Goal: Information Seeking & Learning: Learn about a topic

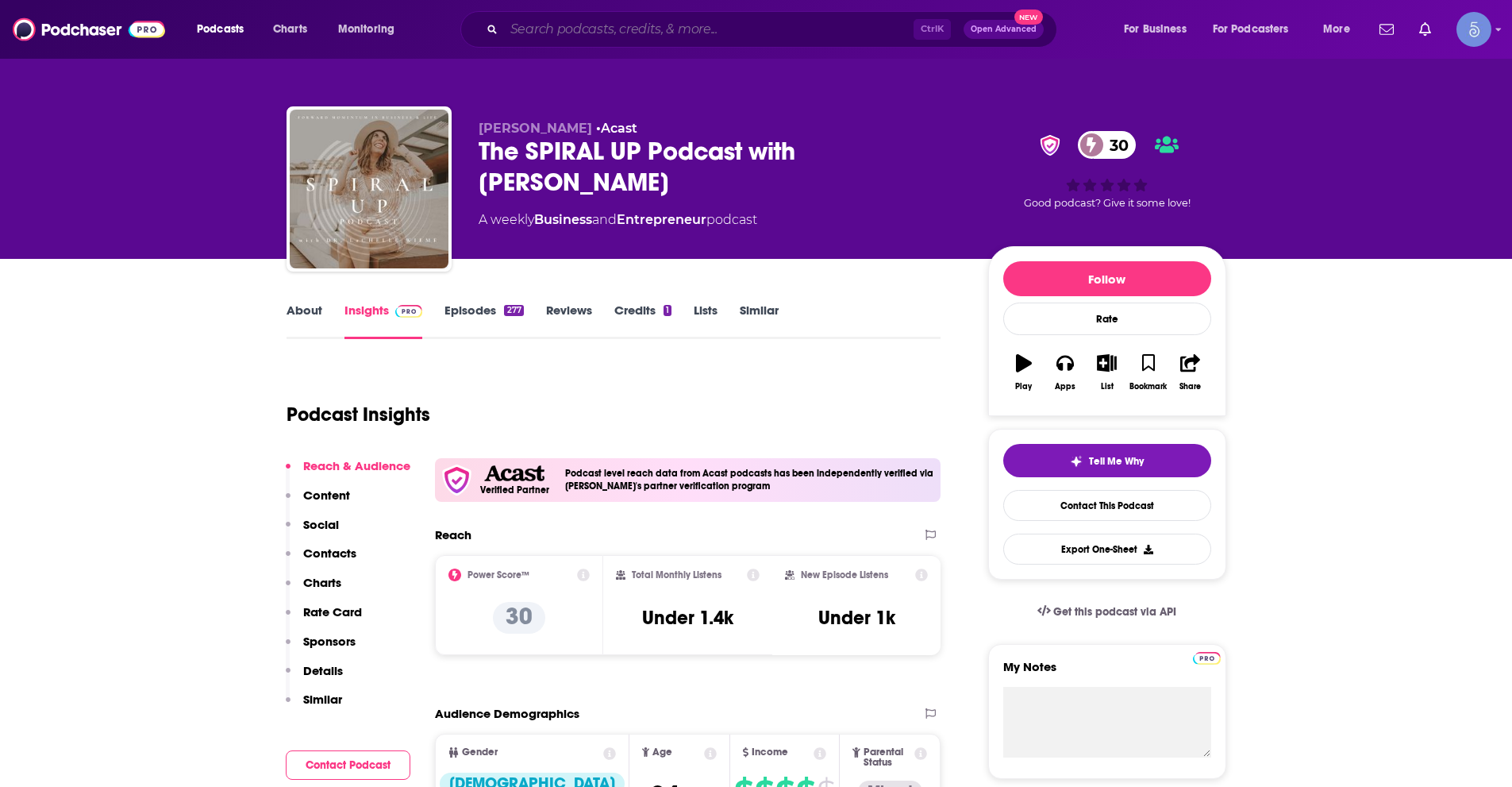
click at [562, 33] on input "Search podcasts, credits, & more..." at bounding box center [709, 30] width 410 height 26
paste input "Ellevate Network: Conversations With Women Changing the Face of Business"
type input "Ellevate Network: Conversations With Women Changing the Face of Business"
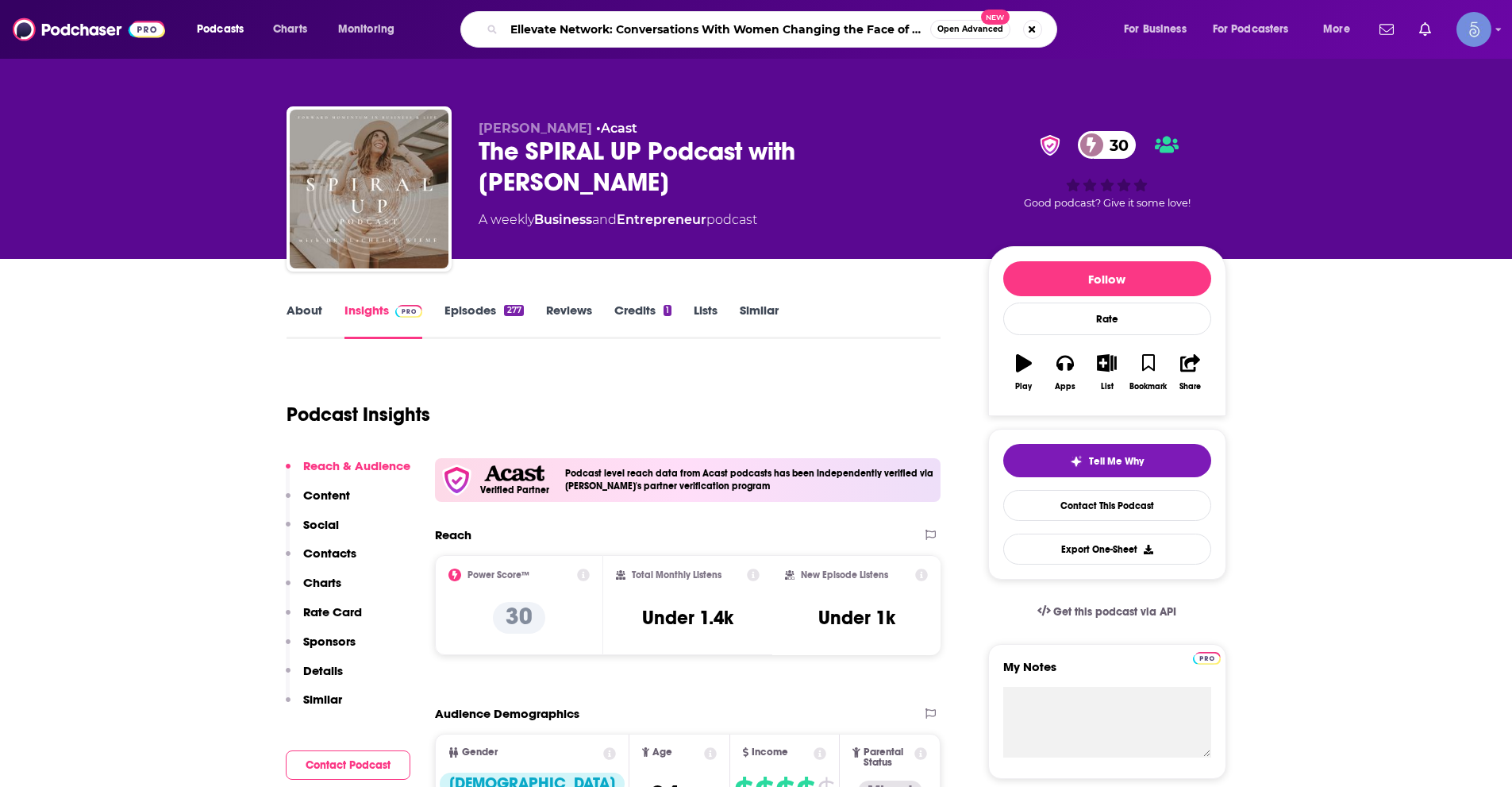
scroll to position [0, 39]
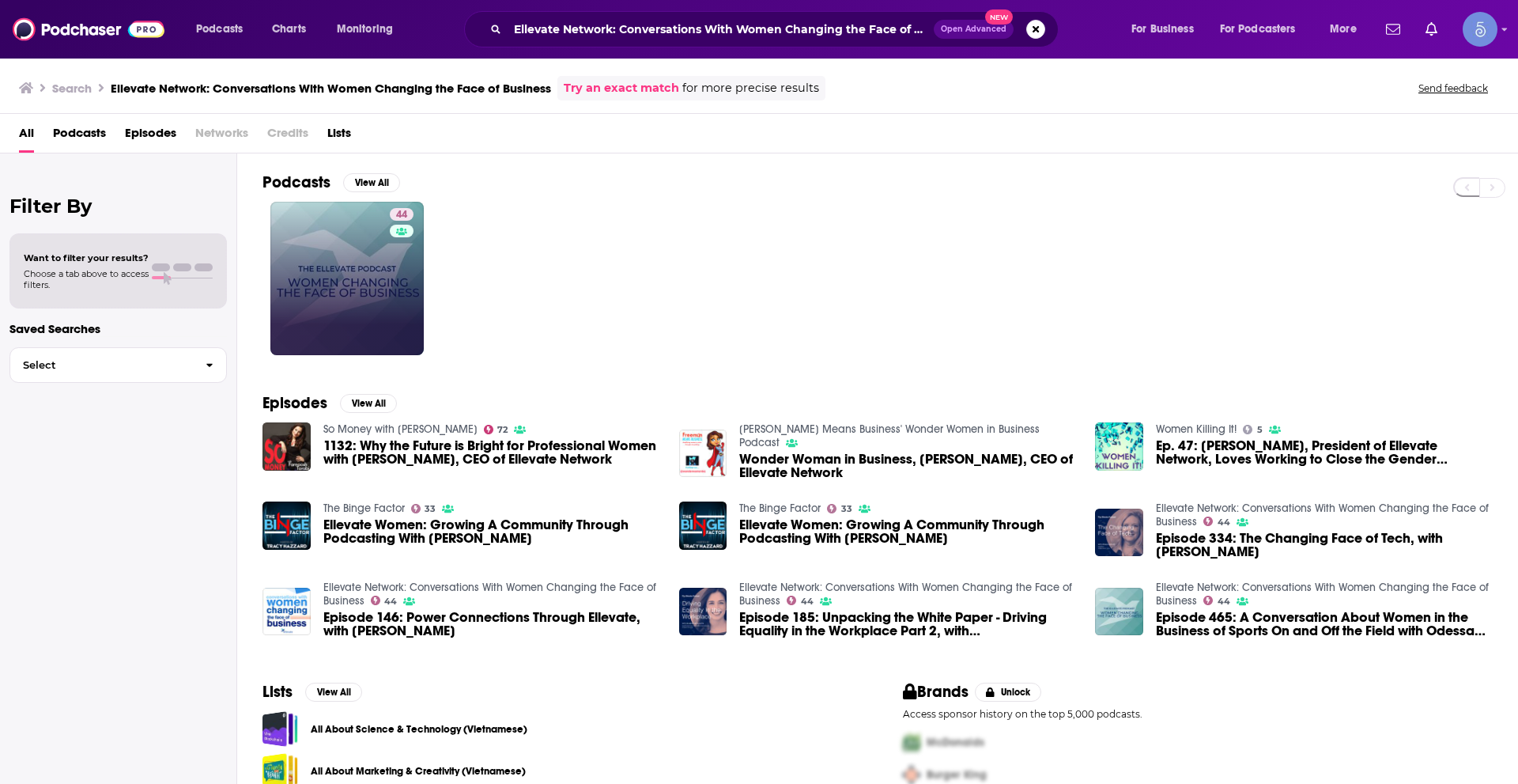
click at [383, 242] on div "Power Score: 44" at bounding box center [400, 237] width 89 height 24
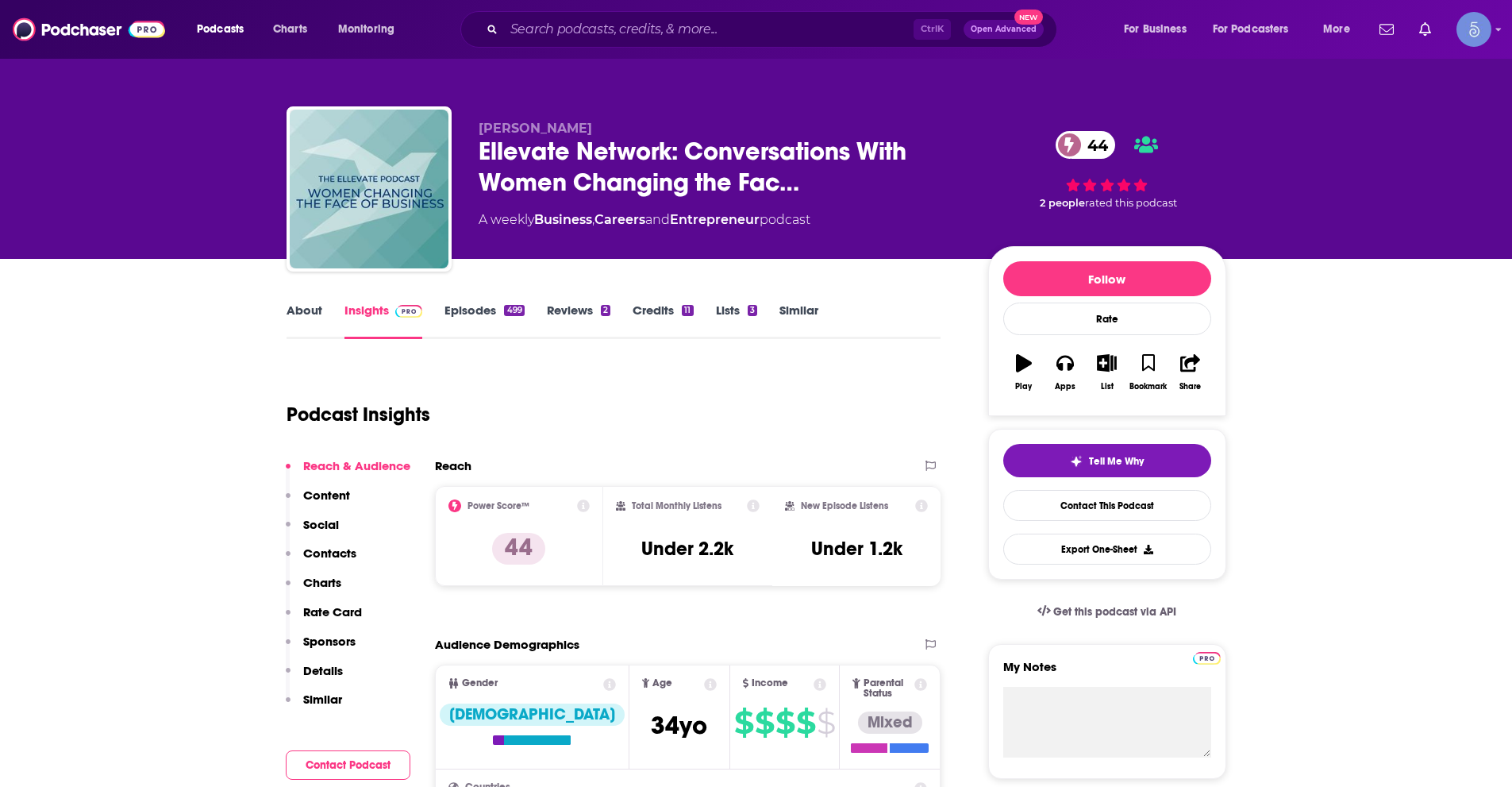
drag, startPoint x: 478, startPoint y: 127, endPoint x: 635, endPoint y: 133, distance: 157.1
click at [635, 133] on p "[PERSON_NAME]" at bounding box center [721, 127] width 485 height 15
copy span "[PERSON_NAME]"
click at [523, 38] on input "Search podcasts, credits, & more..." at bounding box center [709, 30] width 410 height 26
paste input "[PERSON_NAME] Podcast"
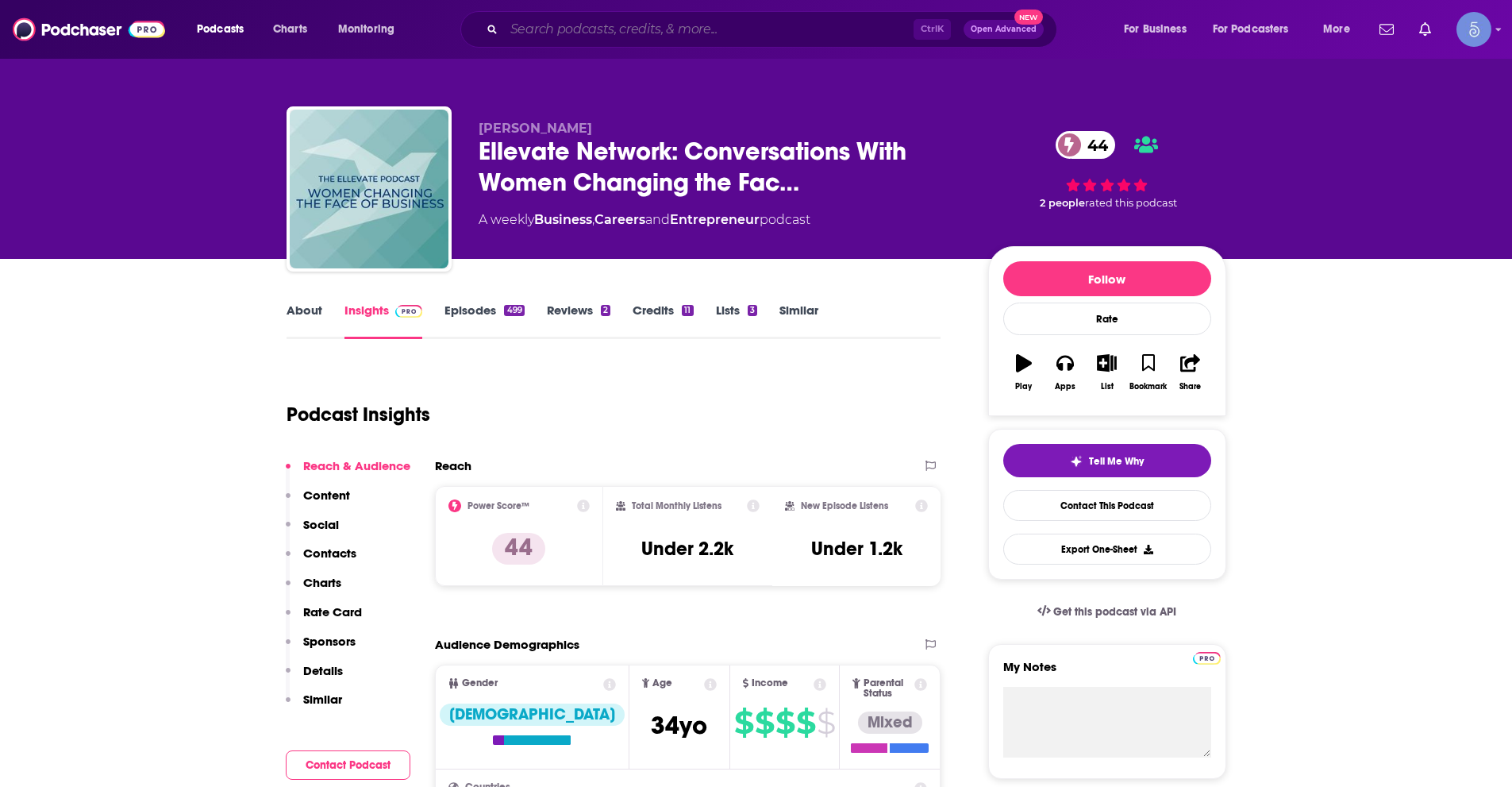
type input "[PERSON_NAME] Podcast"
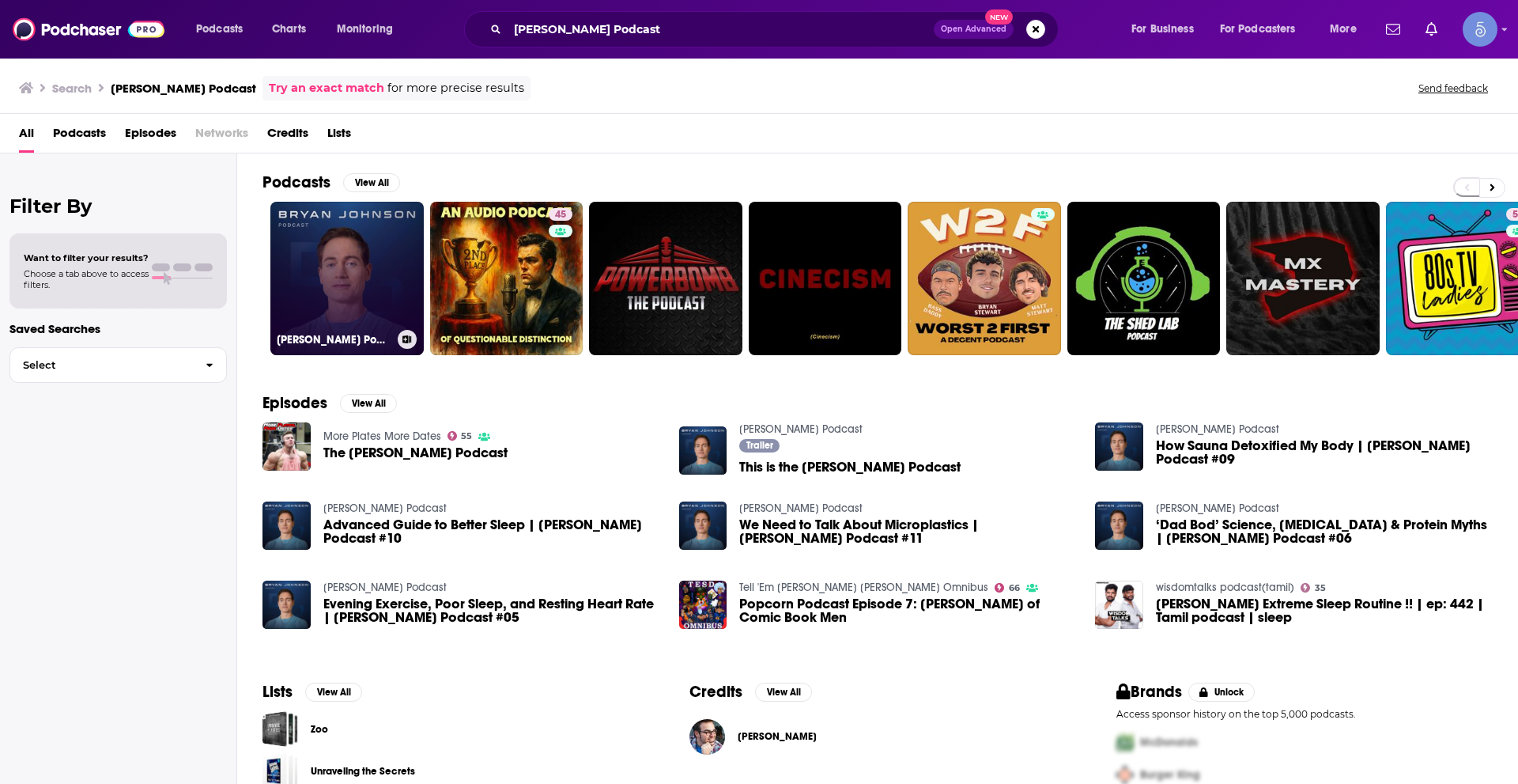
click at [328, 260] on link "[PERSON_NAME] Podcast" at bounding box center [347, 278] width 153 height 153
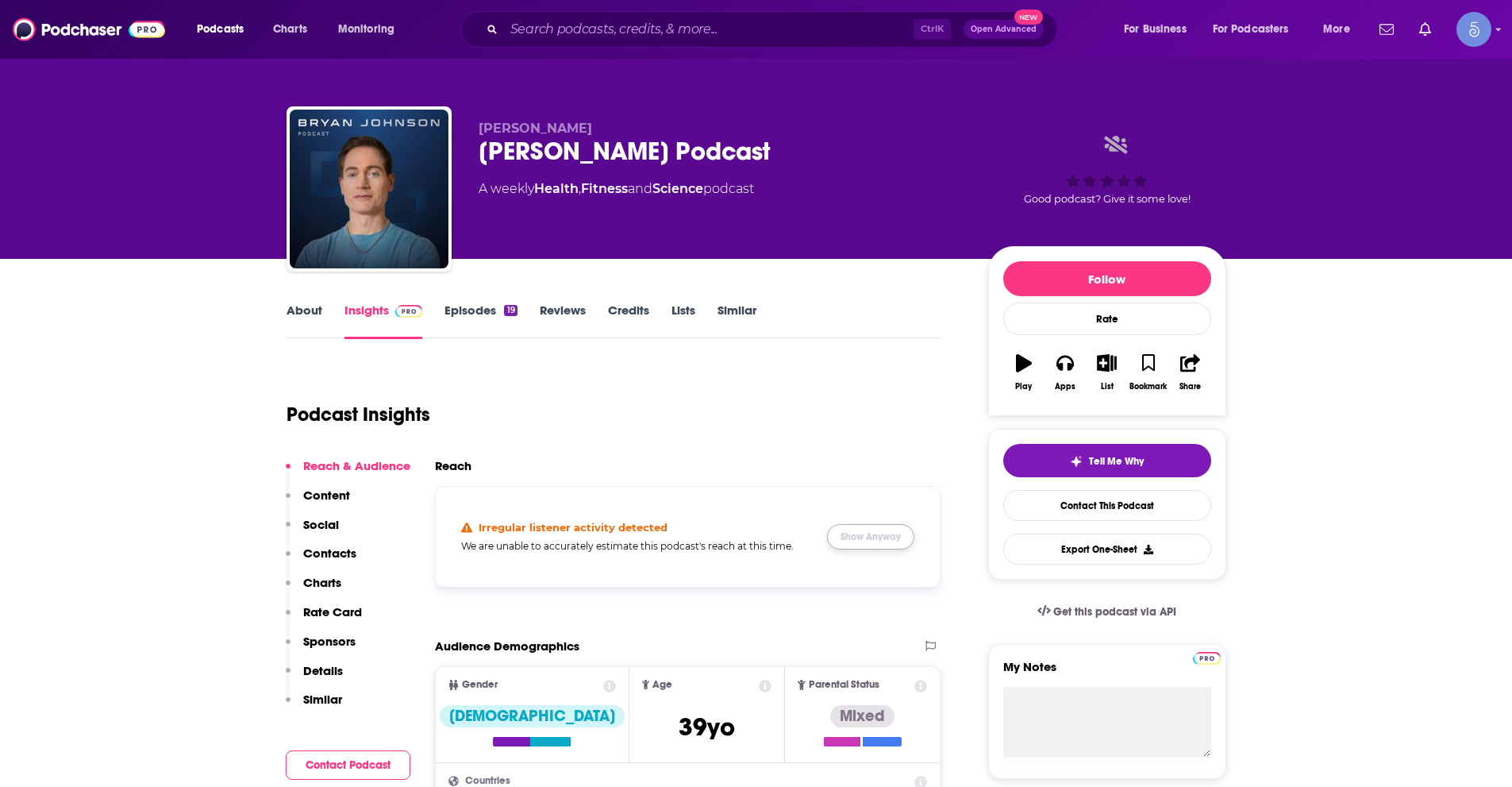
click at [903, 545] on button "Show Anyway" at bounding box center [871, 537] width 88 height 26
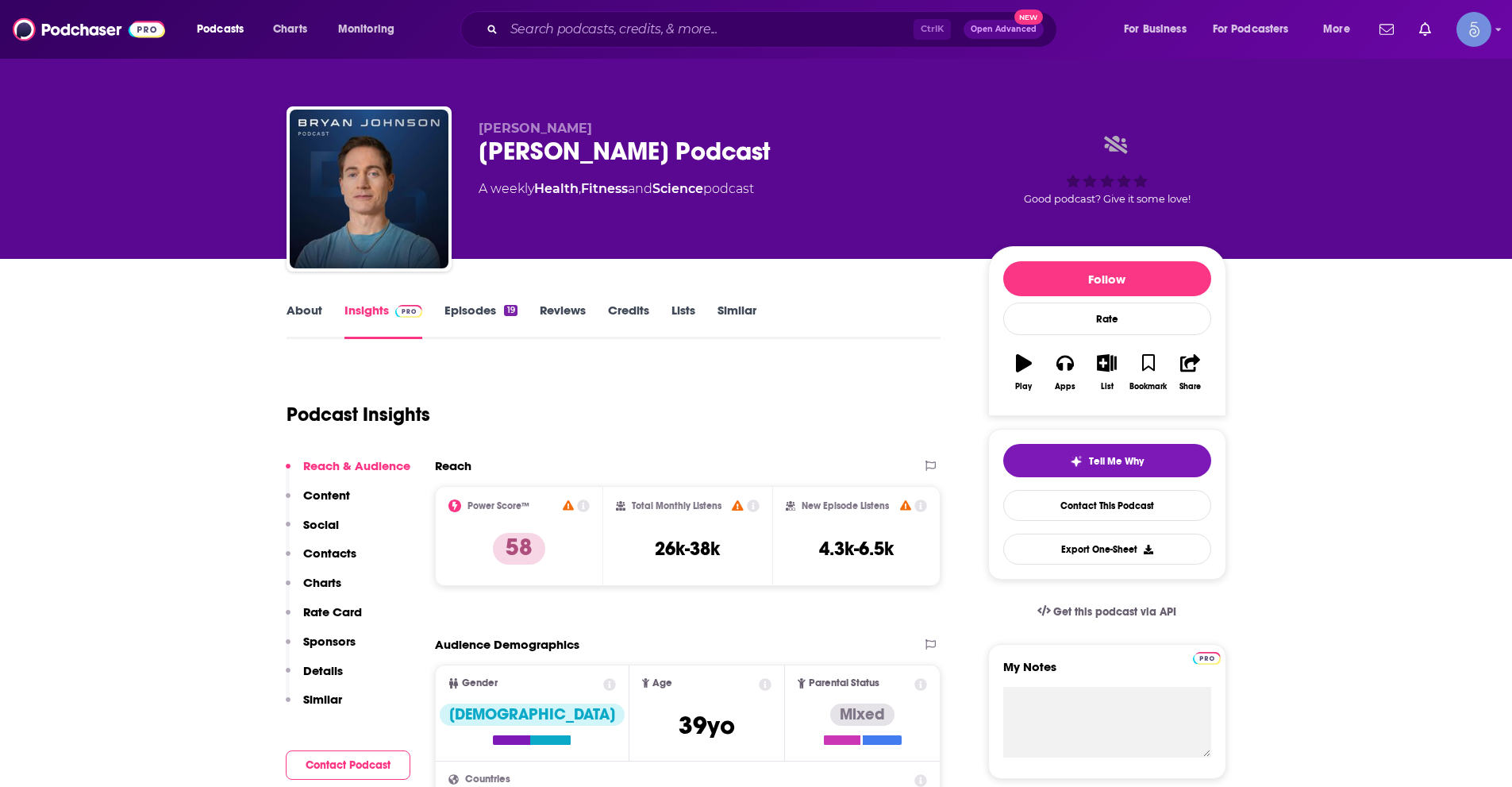
click at [581, 43] on div "Ctrl K Open Advanced New" at bounding box center [758, 29] width 597 height 36
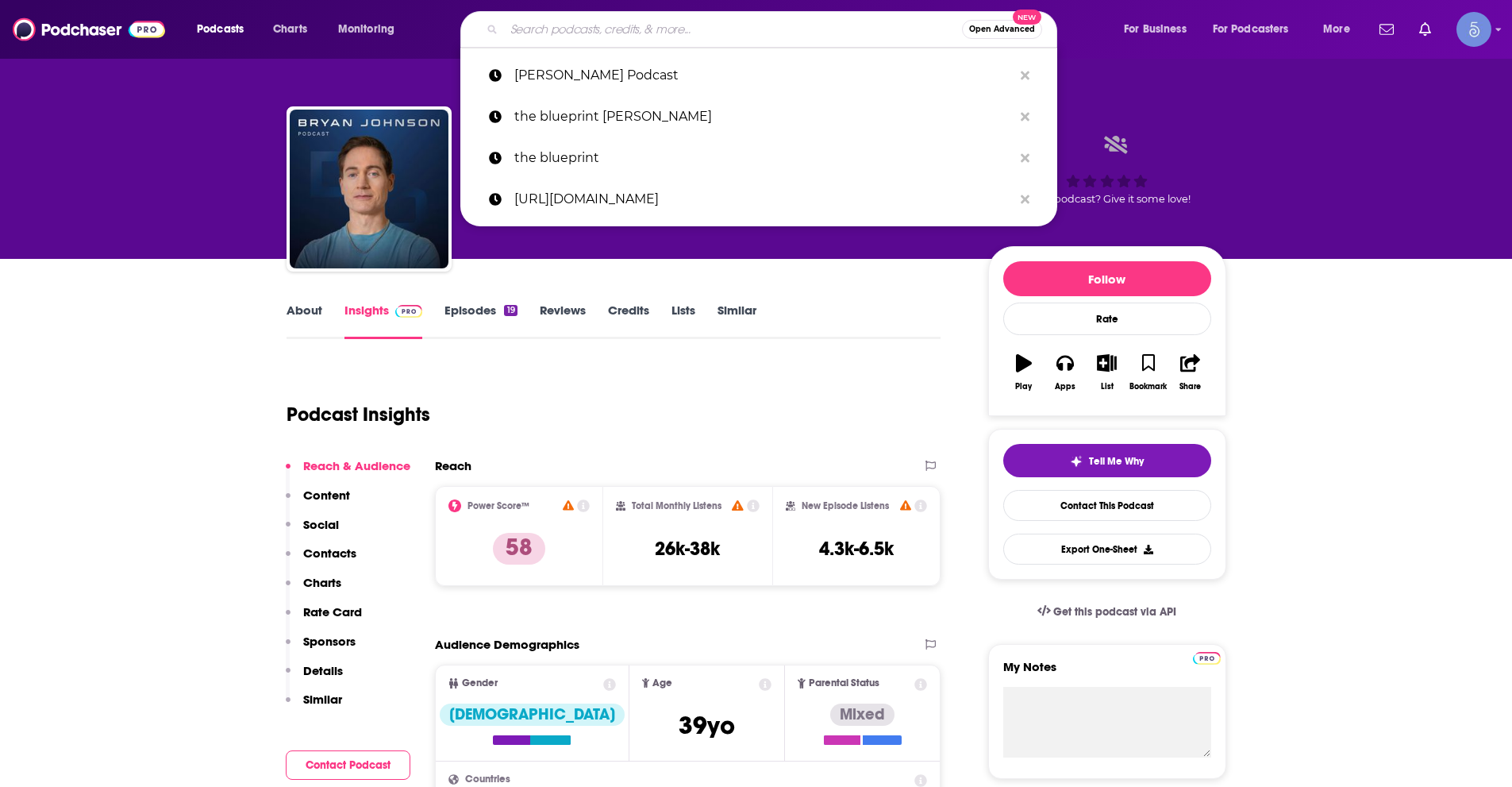
click at [576, 34] on input "Search podcasts, credits, & more..." at bounding box center [733, 30] width 458 height 26
paste input "Mind If We Talk?"
type input "Mind If We Talk?"
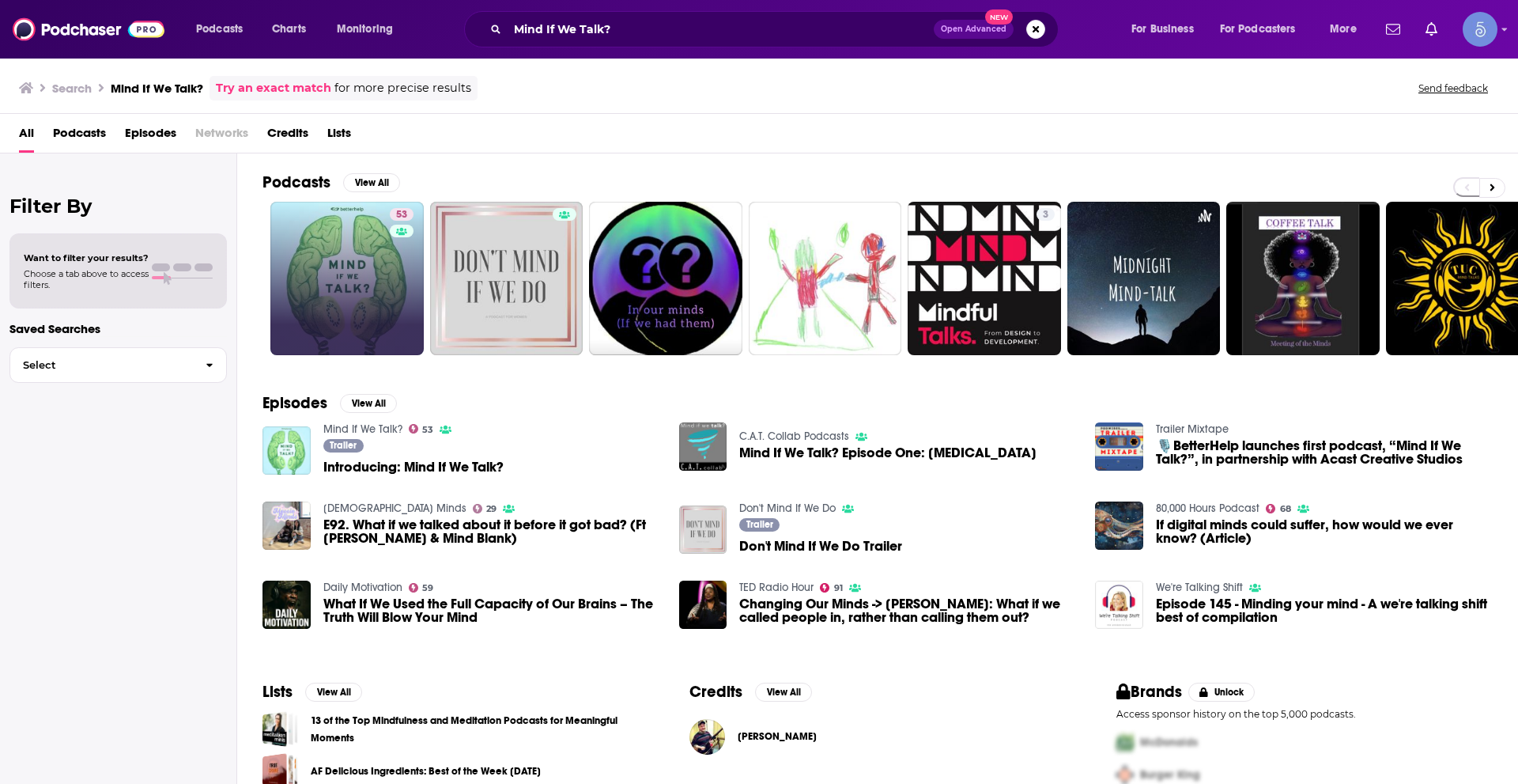
click at [331, 246] on link "53" at bounding box center [347, 278] width 153 height 153
